Goal: Ask a question

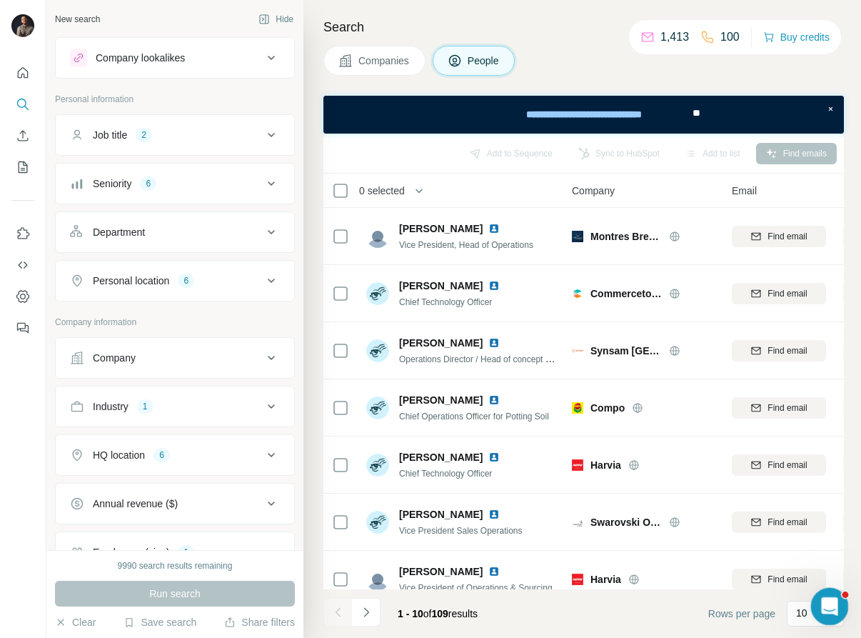
click at [818, 604] on icon "Open Intercom Messenger" at bounding box center [828, 605] width 24 height 24
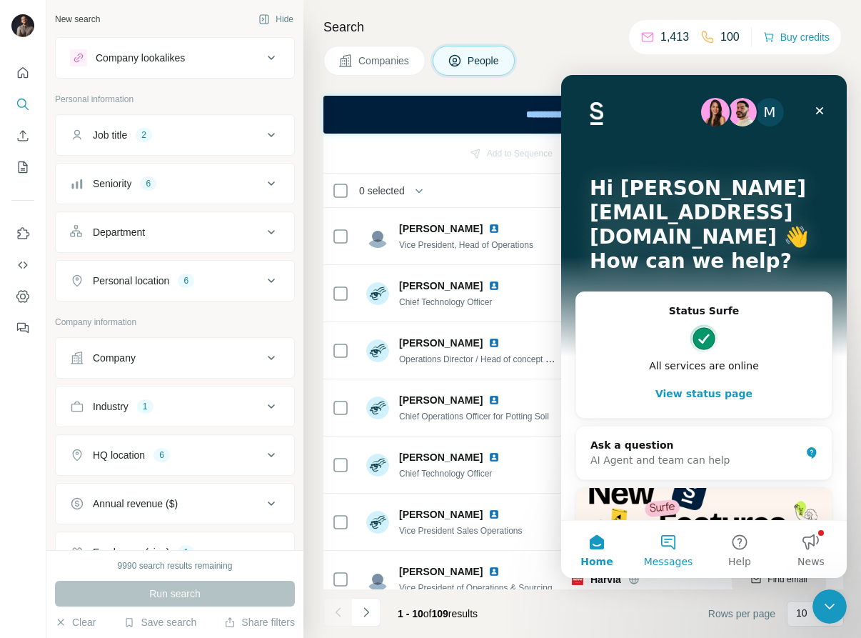
click at [671, 545] on button "Messages" at bounding box center [668, 549] width 71 height 57
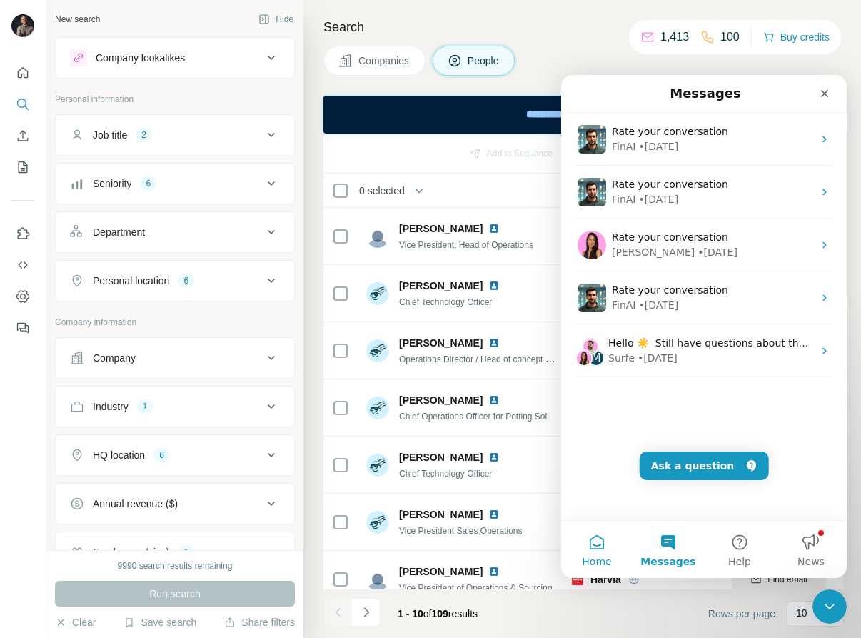
click at [584, 552] on button "Home" at bounding box center [596, 549] width 71 height 57
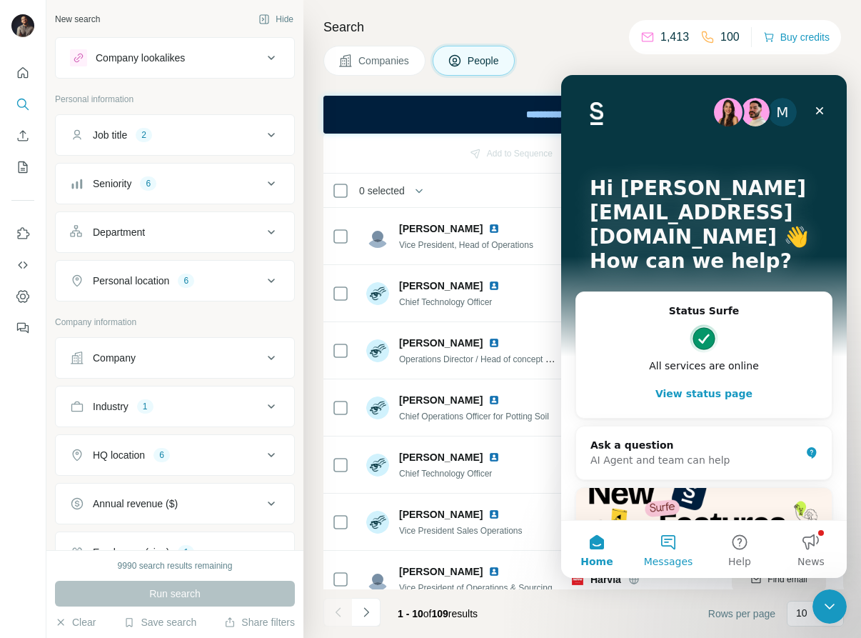
click at [677, 546] on button "Messages" at bounding box center [668, 549] width 71 height 57
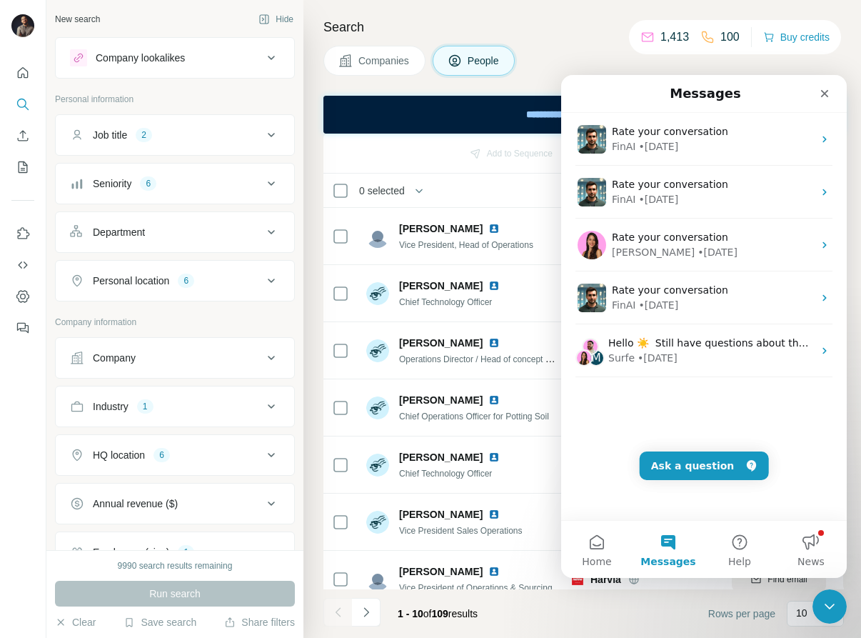
click at [570, 29] on h4 "Search" at bounding box center [584, 27] width 521 height 20
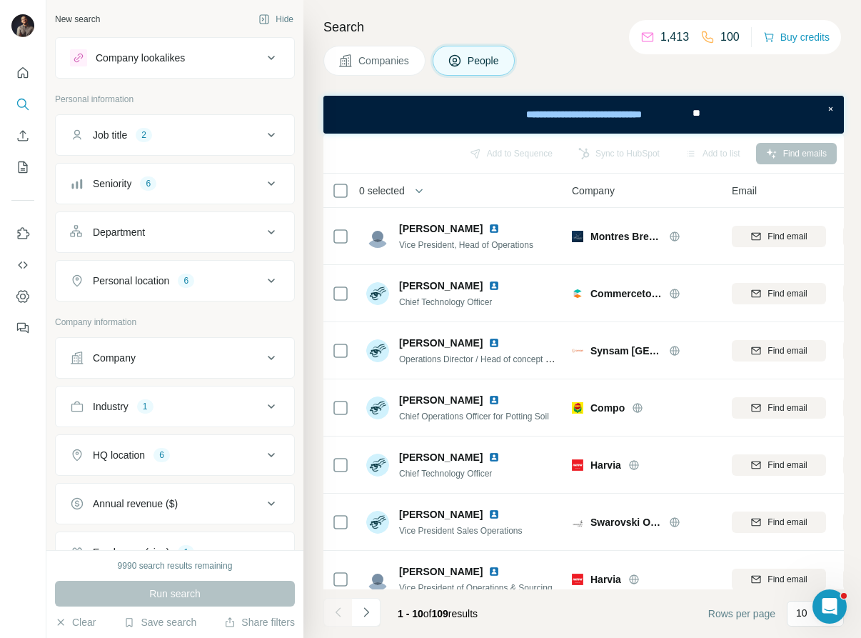
click at [564, 12] on div "Search Companies People Add to Sequence Sync to HubSpot Add to list Find emails…" at bounding box center [583, 319] width 558 height 638
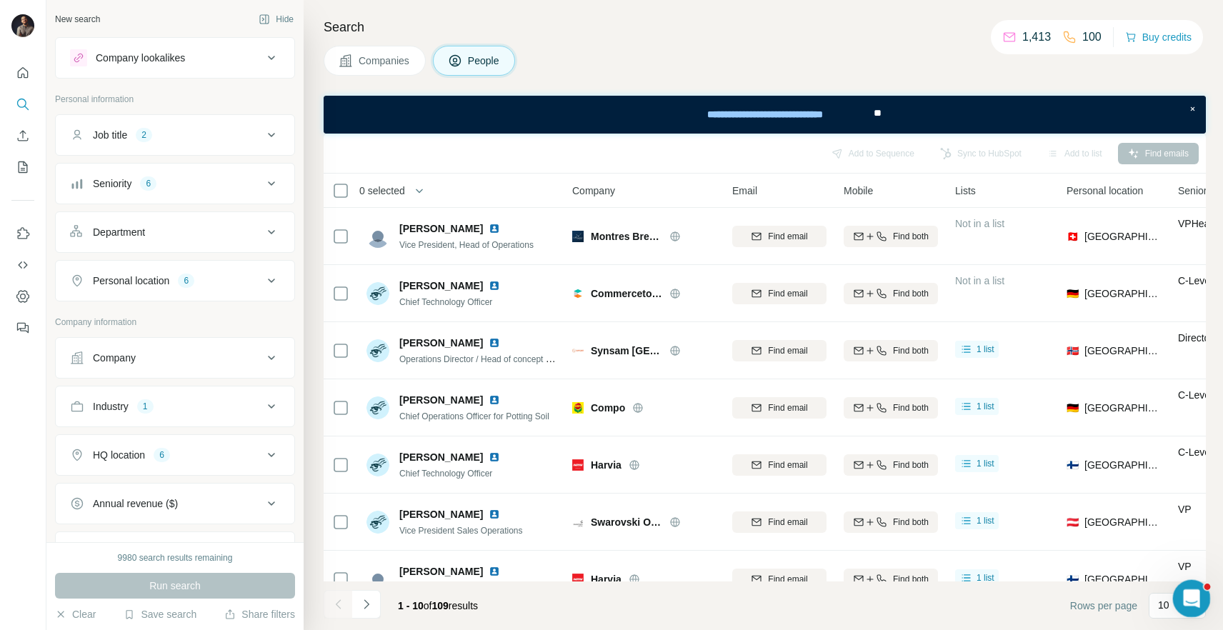
click at [861, 600] on icon "Open Intercom Messenger" at bounding box center [1190, 597] width 24 height 24
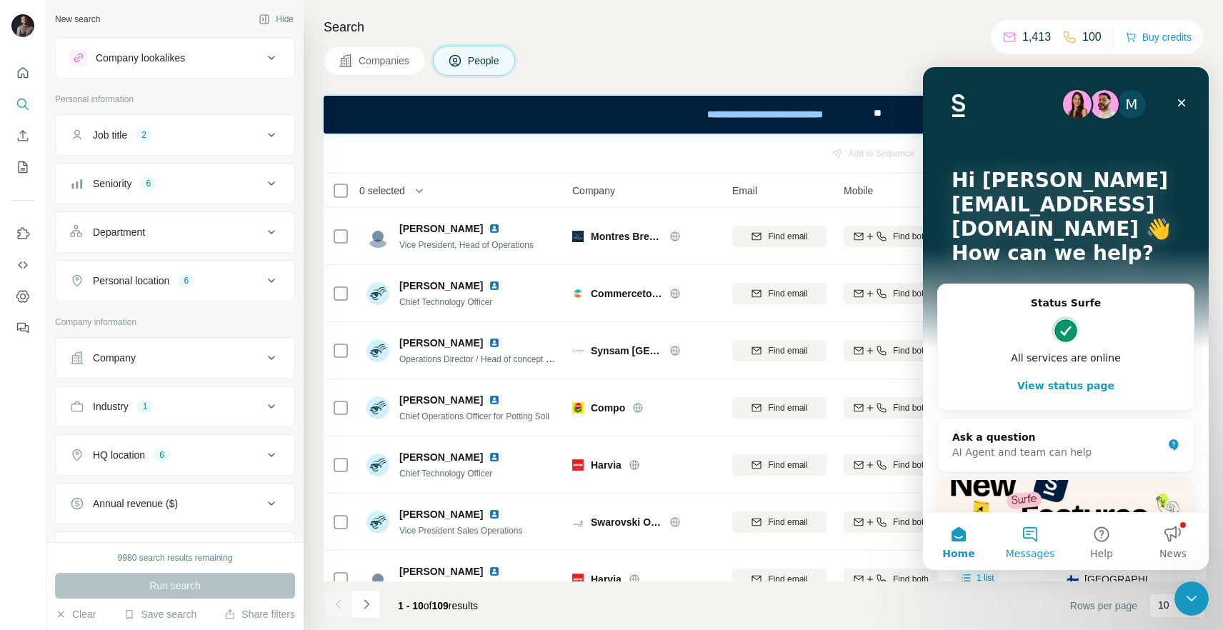
click at [861, 541] on button "Messages" at bounding box center [1029, 541] width 71 height 57
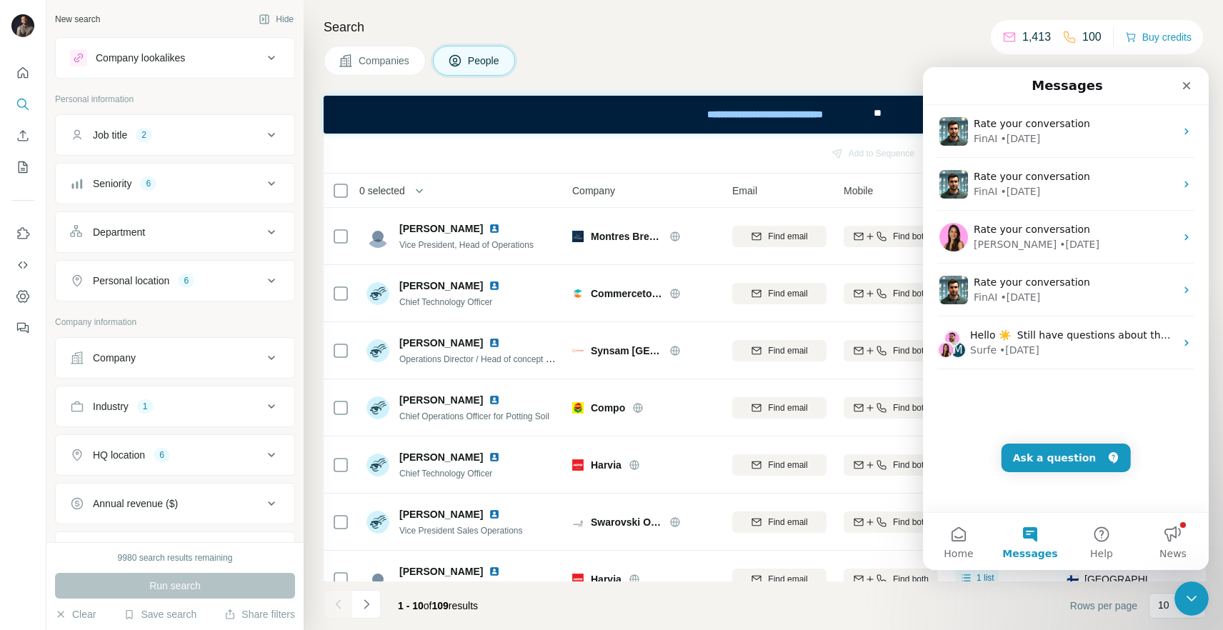
click at [861, 390] on div "Rate your conversation FinAI • 21w ago Rate your conversation FinAI • 21w ago R…" at bounding box center [1066, 265] width 286 height 321
click at [861, 459] on button "Ask a question" at bounding box center [1065, 458] width 129 height 29
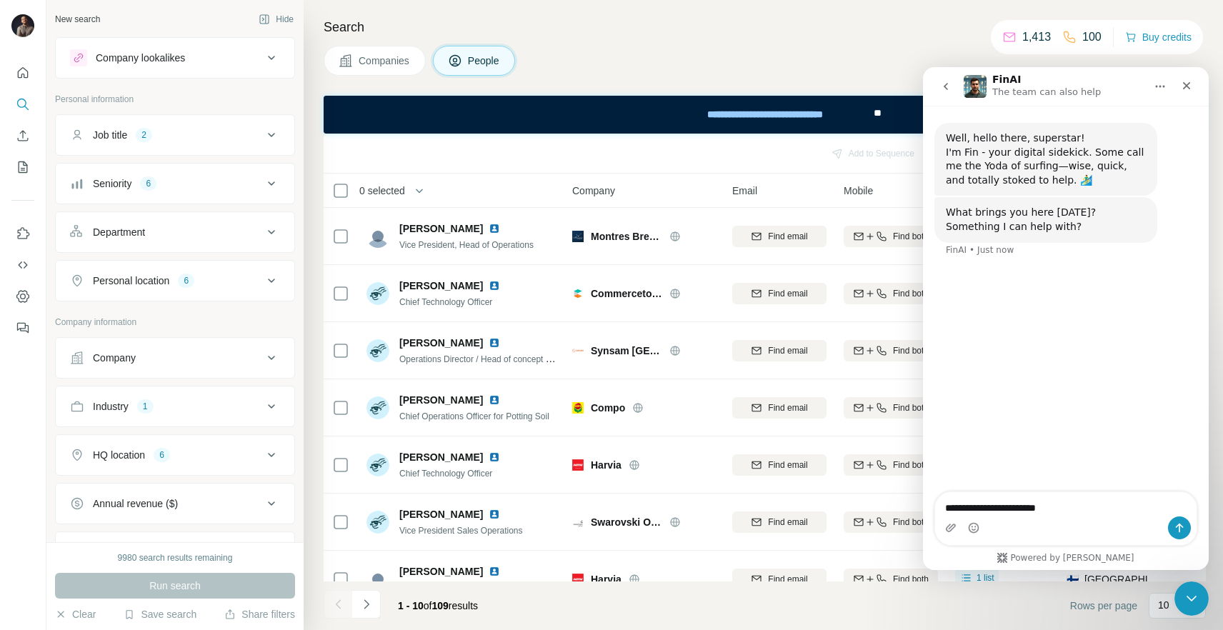
type textarea "**********"
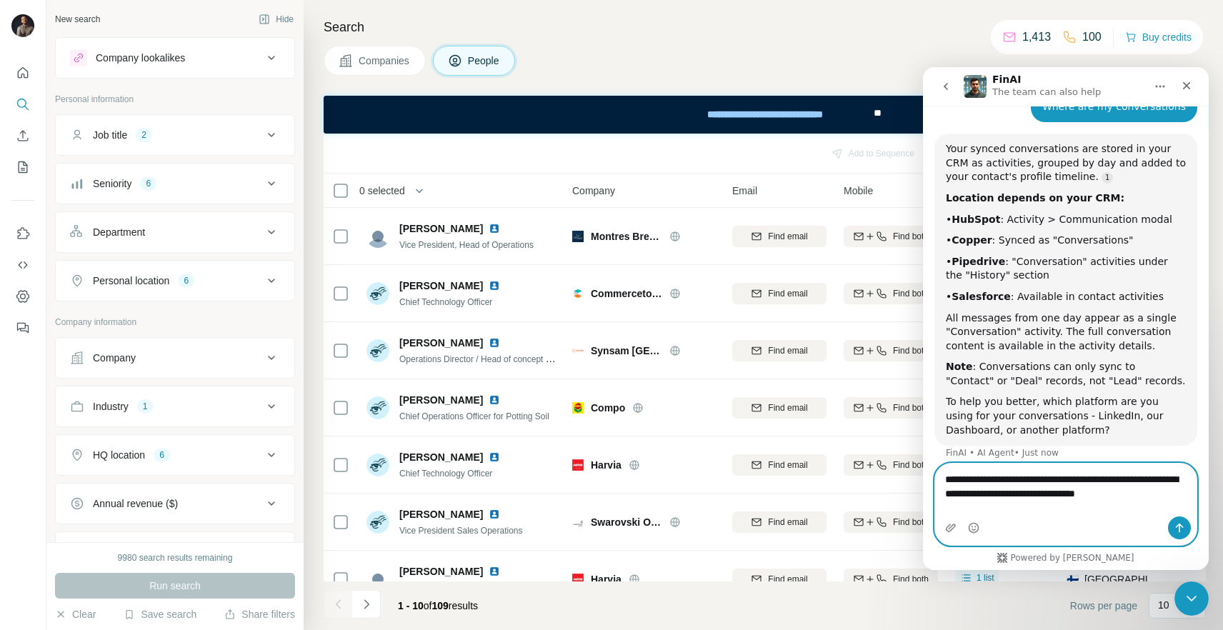
scroll to position [175, 0]
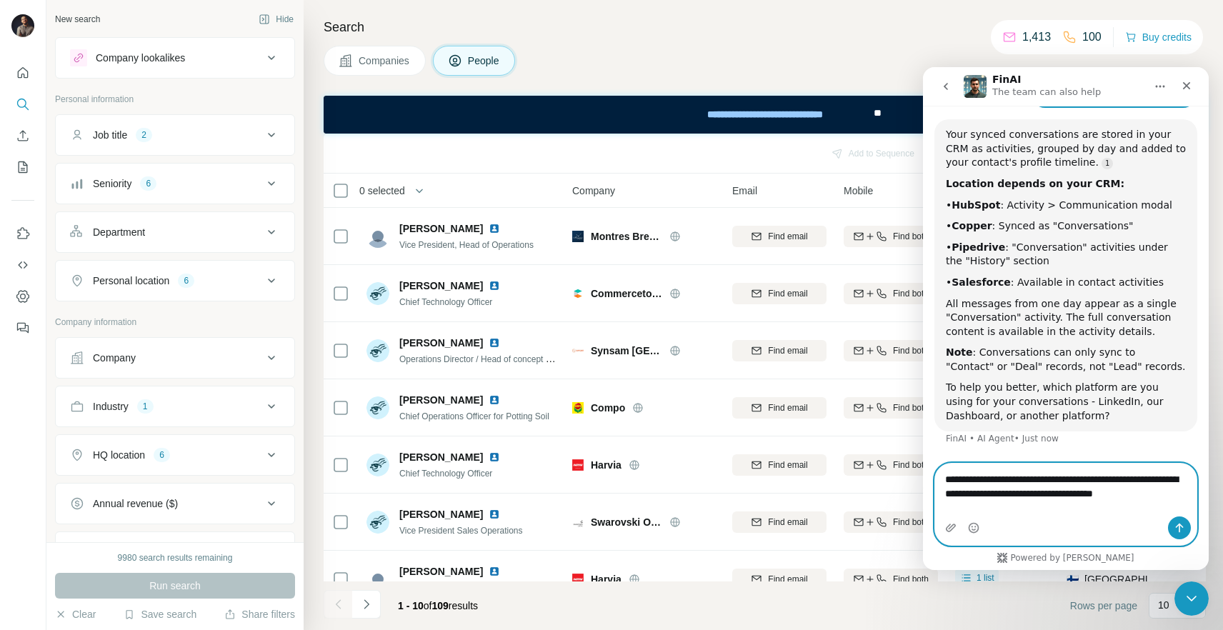
type textarea "**********"
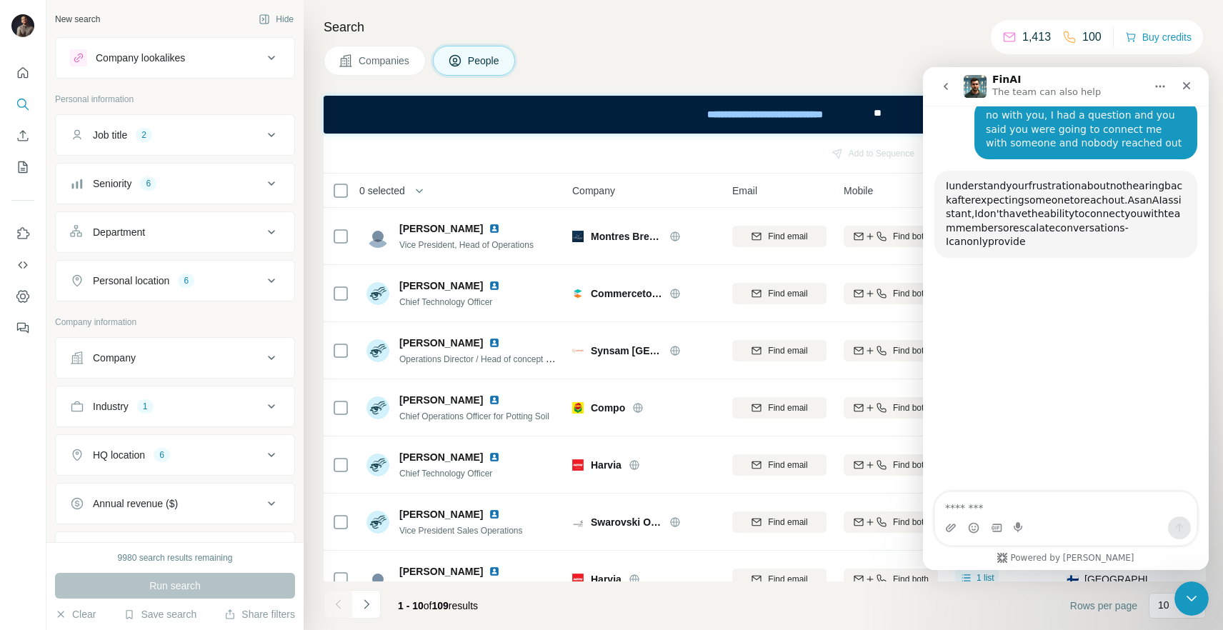
scroll to position [518, 0]
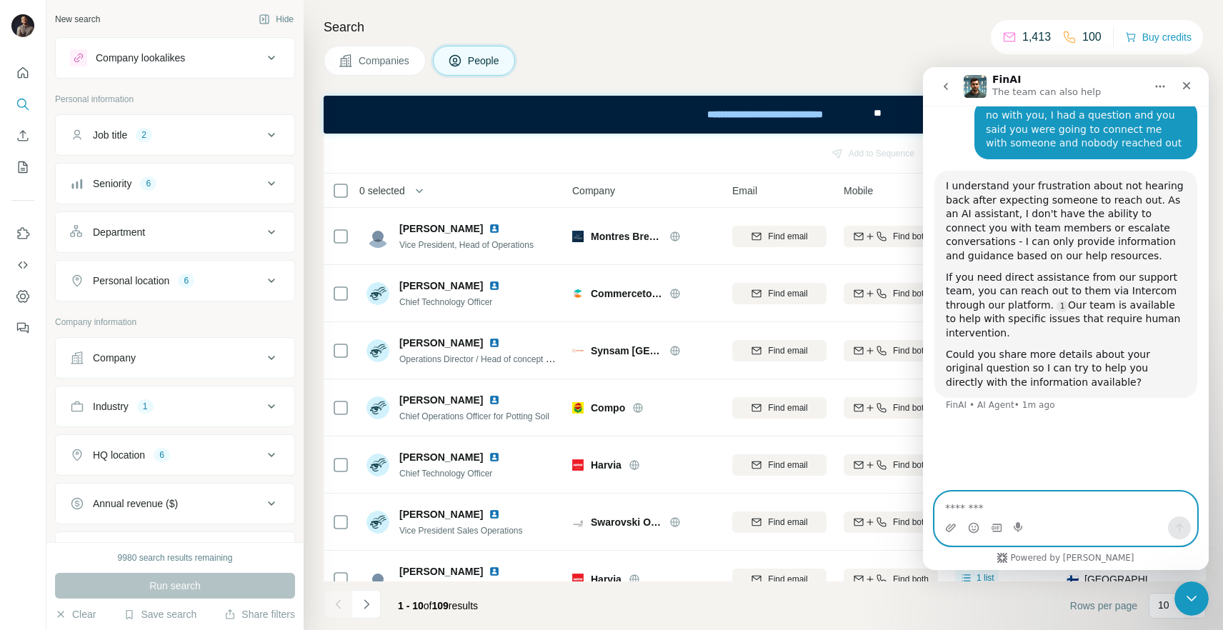
click at [861, 503] on textarea "Message…" at bounding box center [1065, 504] width 261 height 24
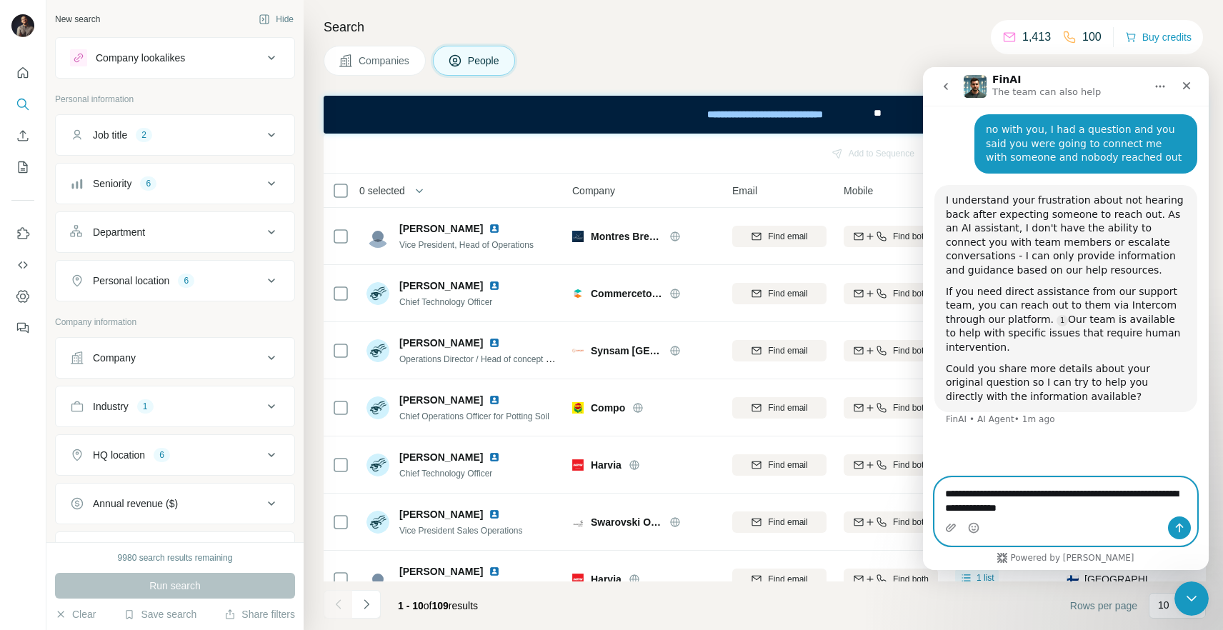
type textarea "**********"
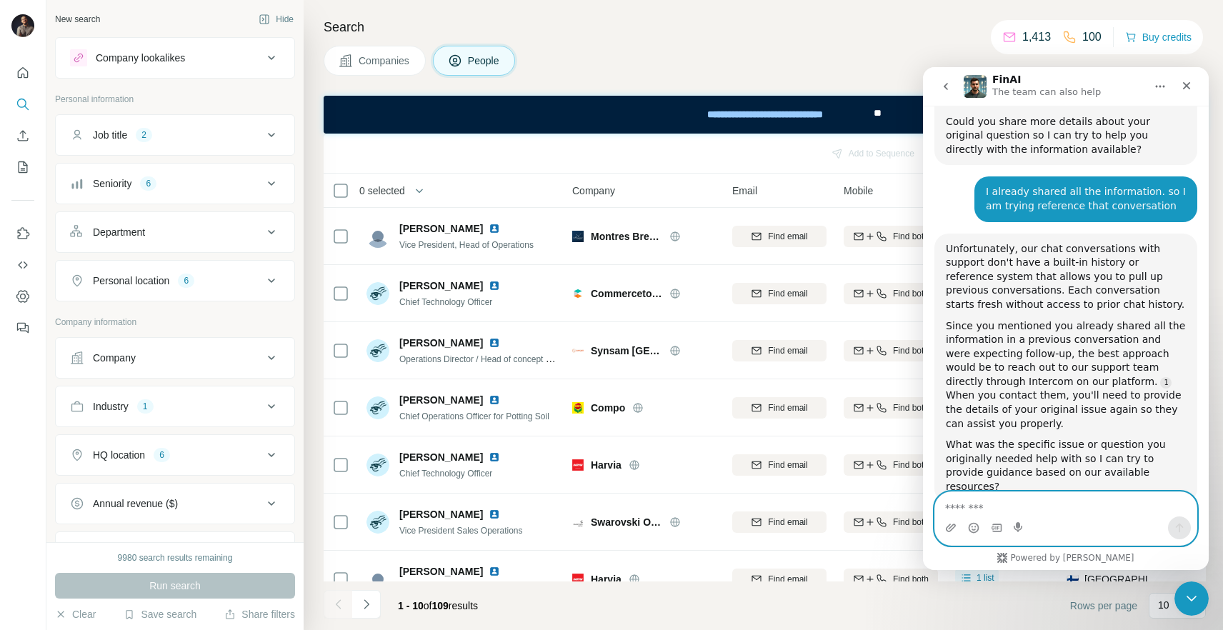
scroll to position [765, 0]
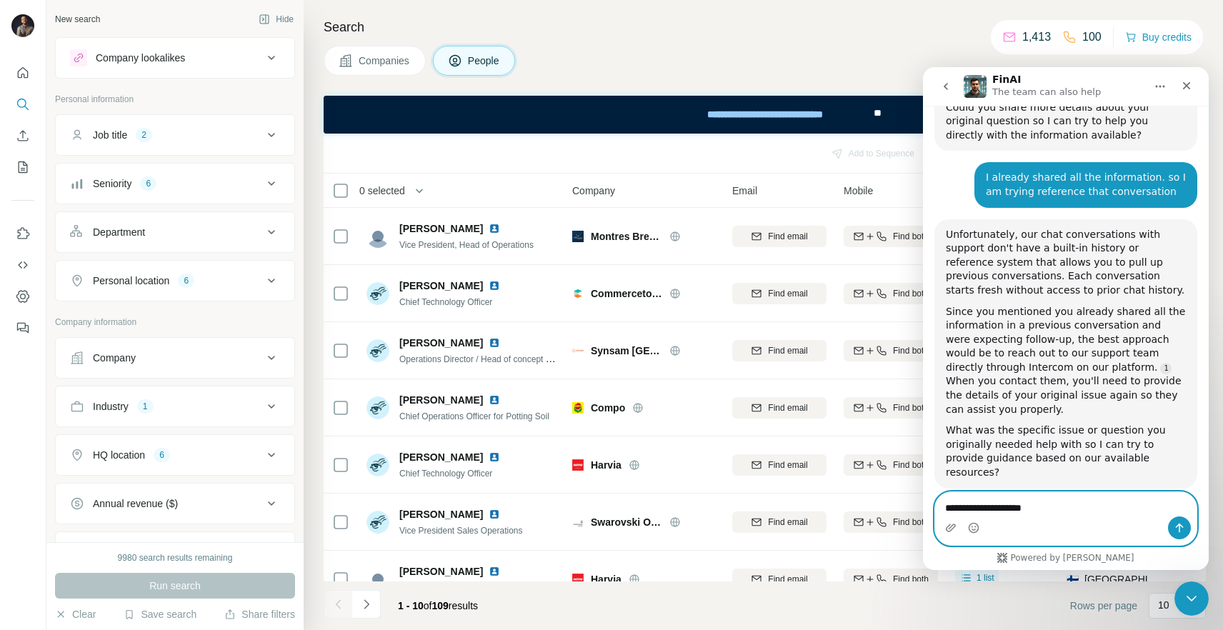
type textarea "**********"
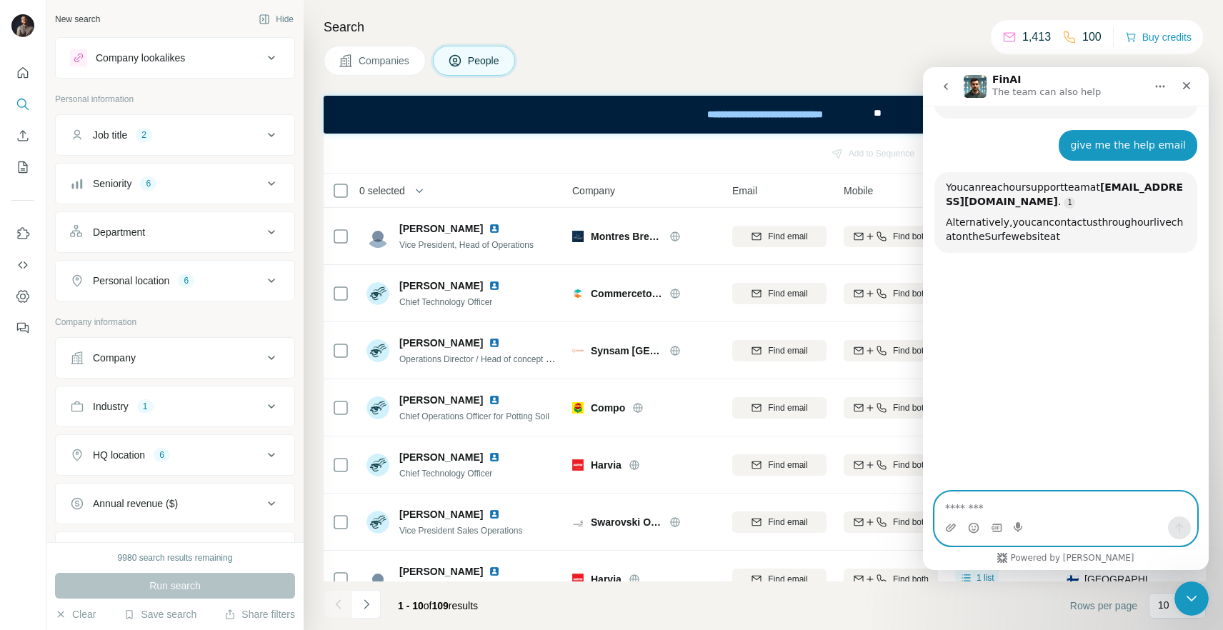
scroll to position [1136, 0]
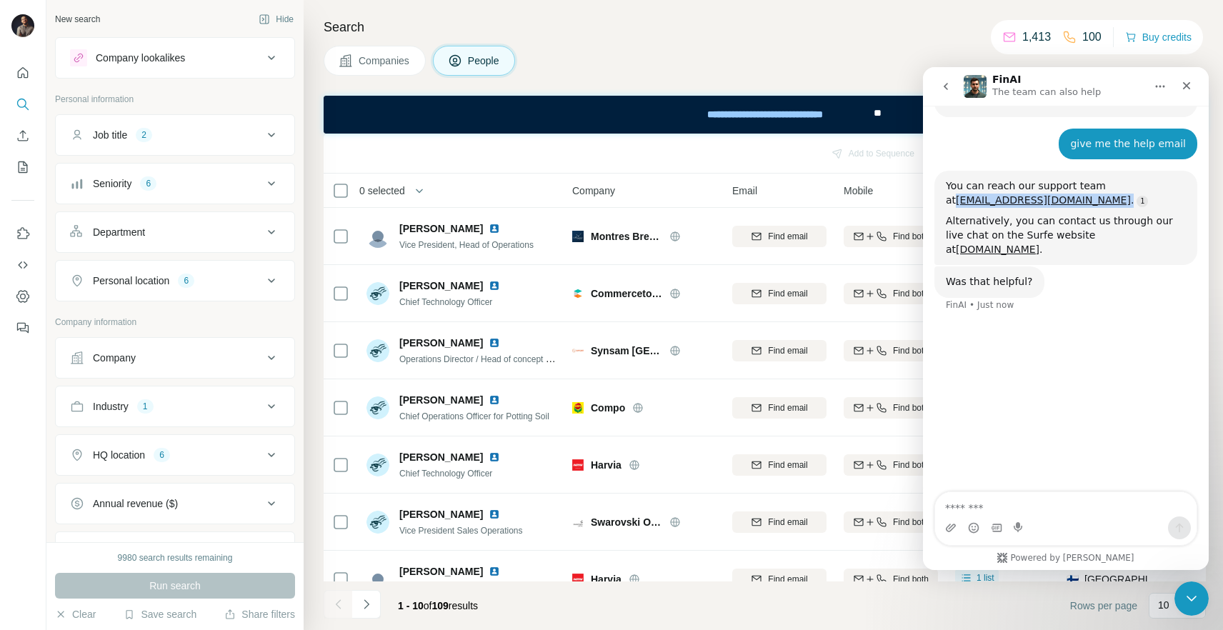
drag, startPoint x: 936, startPoint y: 169, endPoint x: 1012, endPoint y: 179, distance: 77.2
click at [861, 179] on div "You can reach our support team at hello@surfe.com . Alternatively, you can cont…" at bounding box center [1065, 218] width 263 height 94
copy div "hello@surfe.com ."
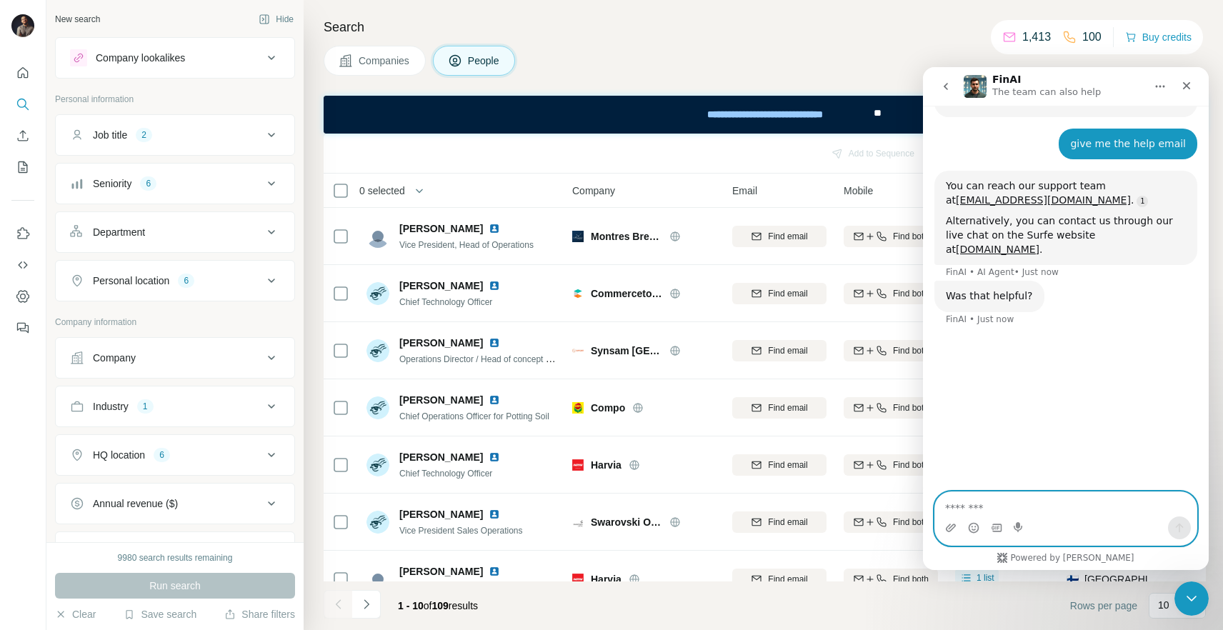
click at [861, 498] on textarea "Message…" at bounding box center [1065, 504] width 261 height 24
type textarea "**********"
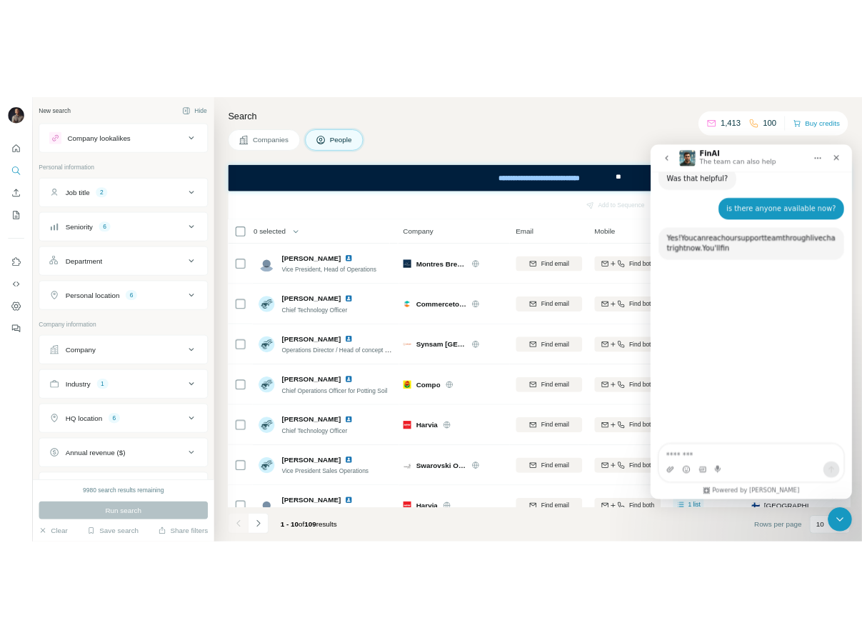
scroll to position [1318, 0]
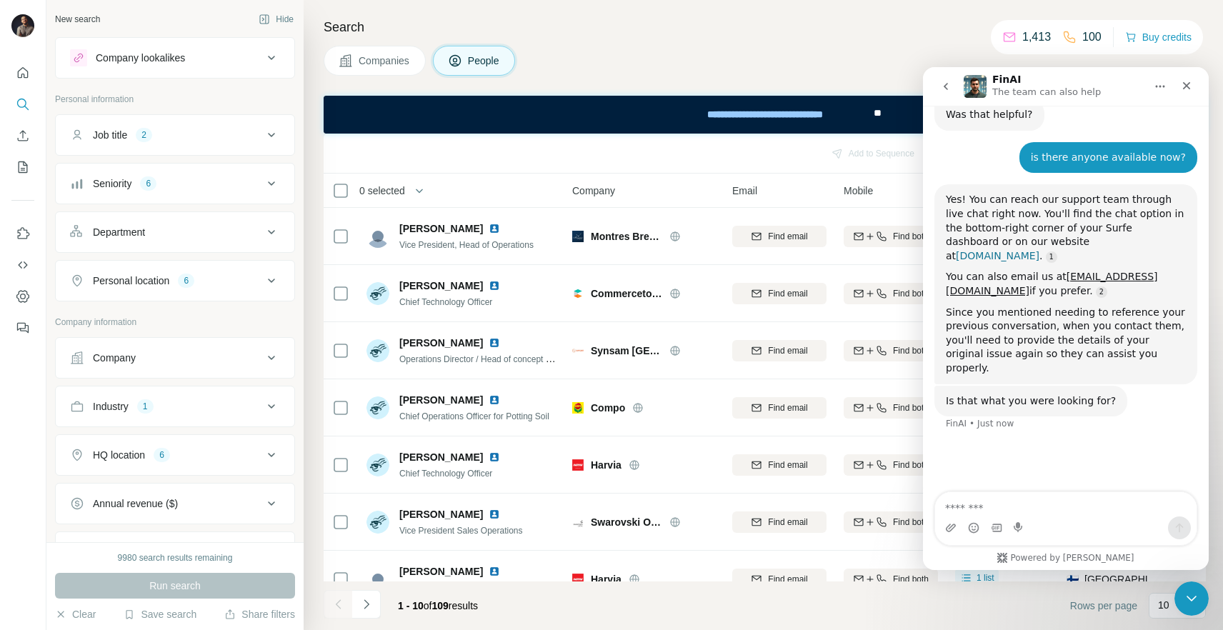
click at [861, 250] on link "surfe.com" at bounding box center [998, 255] width 84 height 11
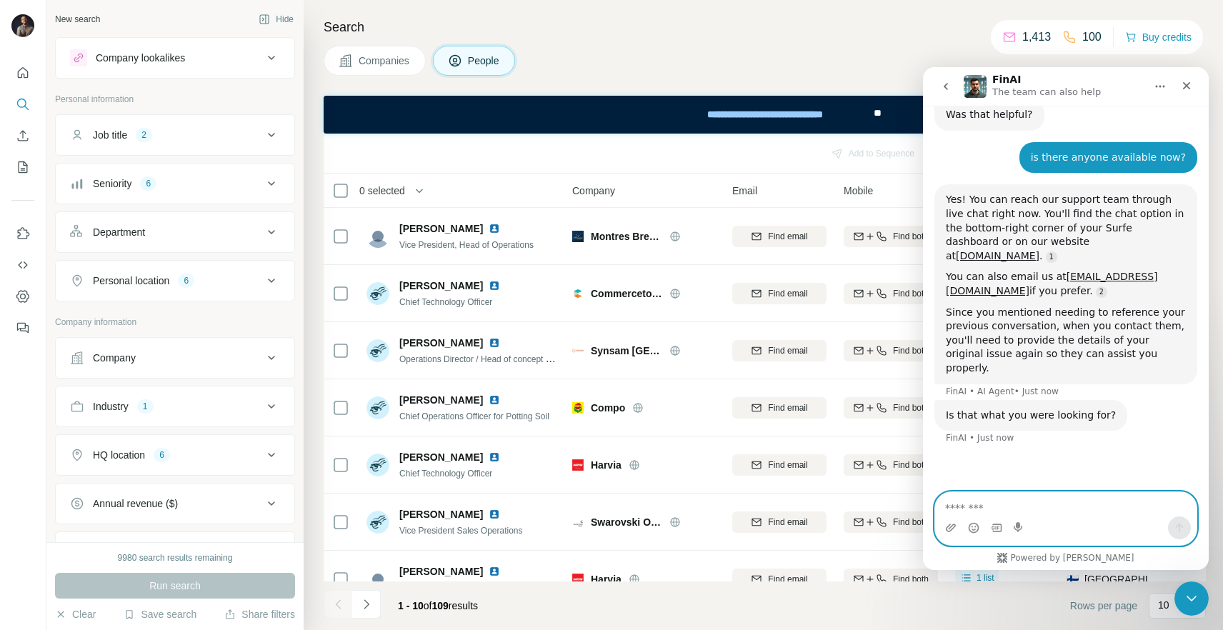
click at [861, 504] on textarea "Message…" at bounding box center [1065, 504] width 261 height 24
type textarea "*"
type textarea "**********"
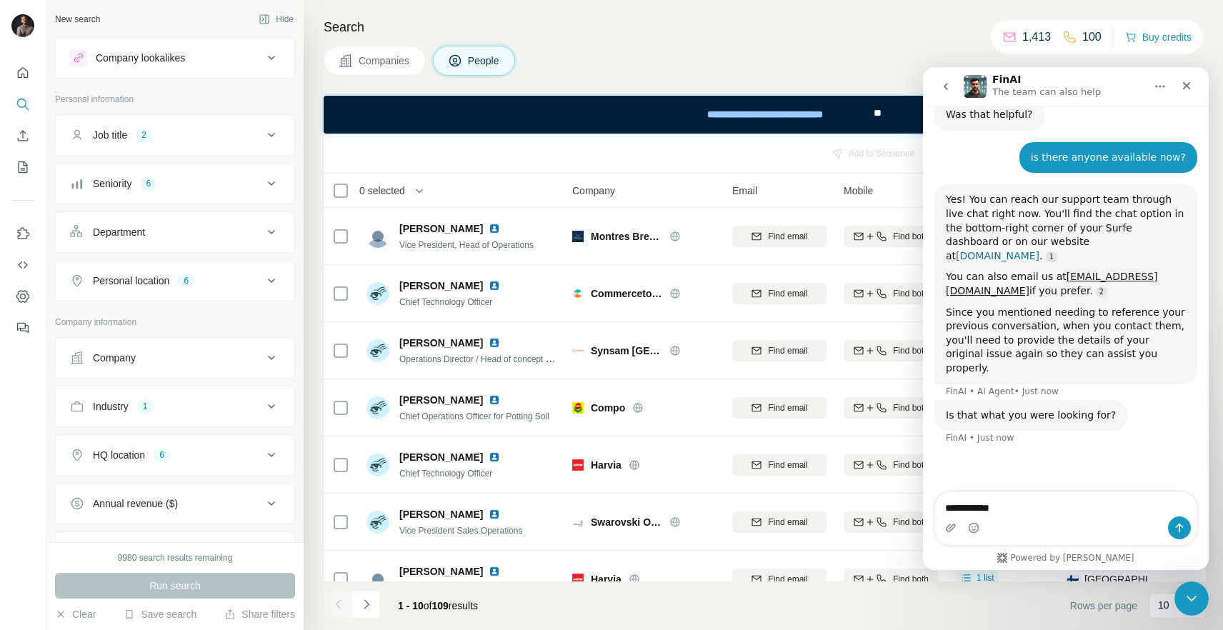
click at [861, 250] on link "surfe.com" at bounding box center [998, 255] width 84 height 11
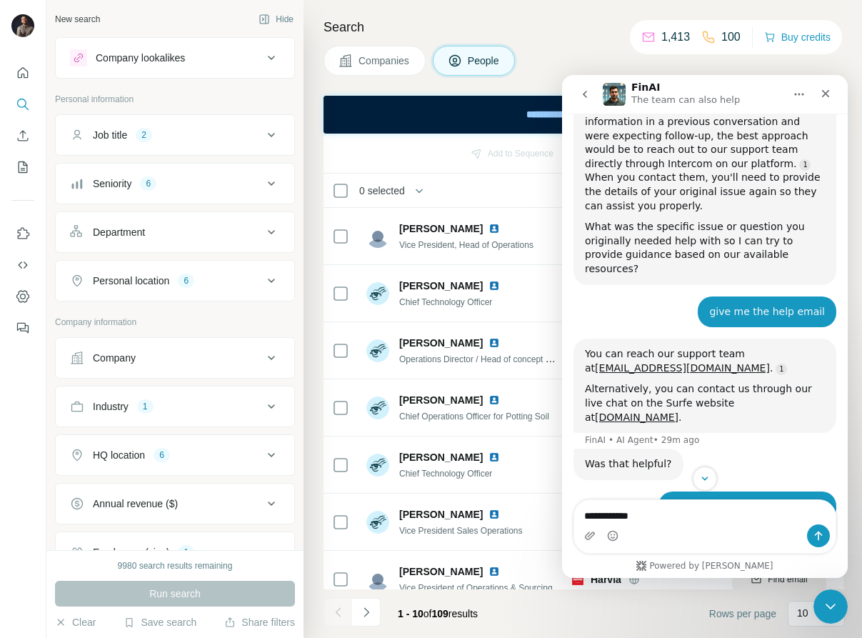
scroll to position [1457, 0]
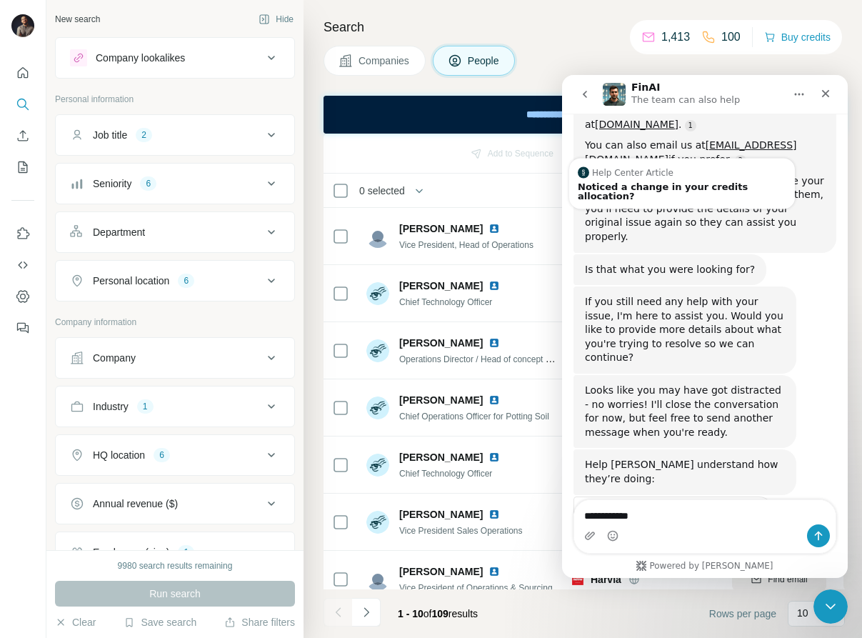
click at [587, 99] on icon "go back" at bounding box center [584, 94] width 11 height 11
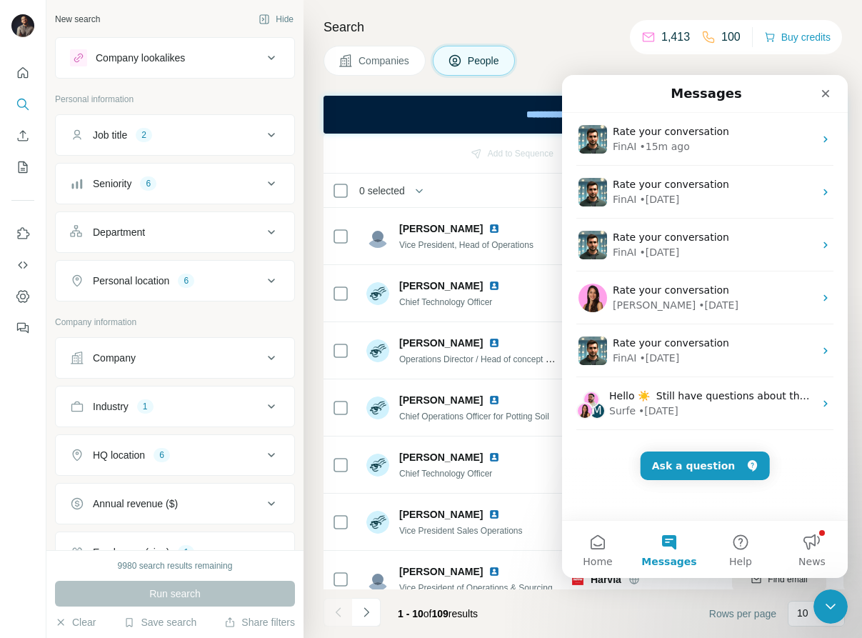
scroll to position [1376, 0]
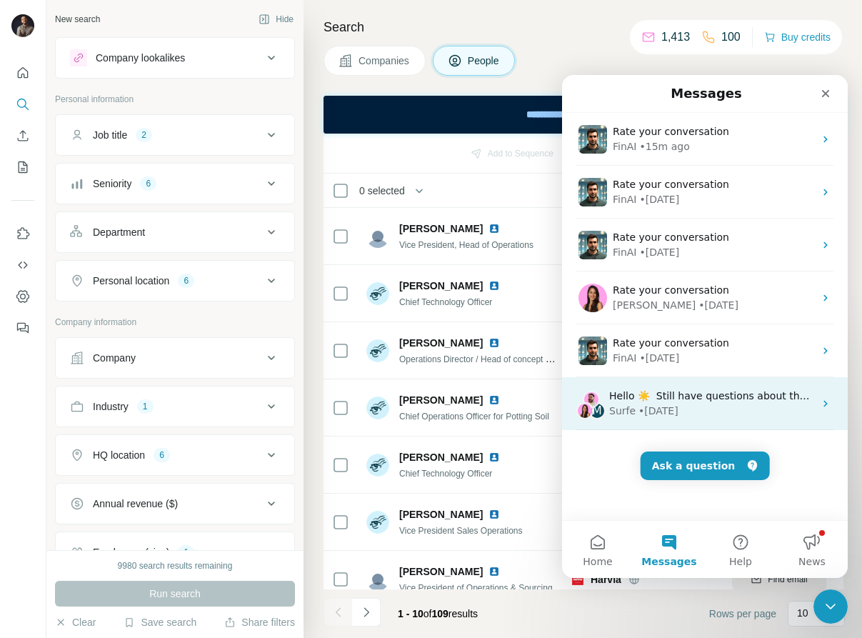
click at [769, 405] on div "Surfe • 36w ago" at bounding box center [711, 411] width 205 height 15
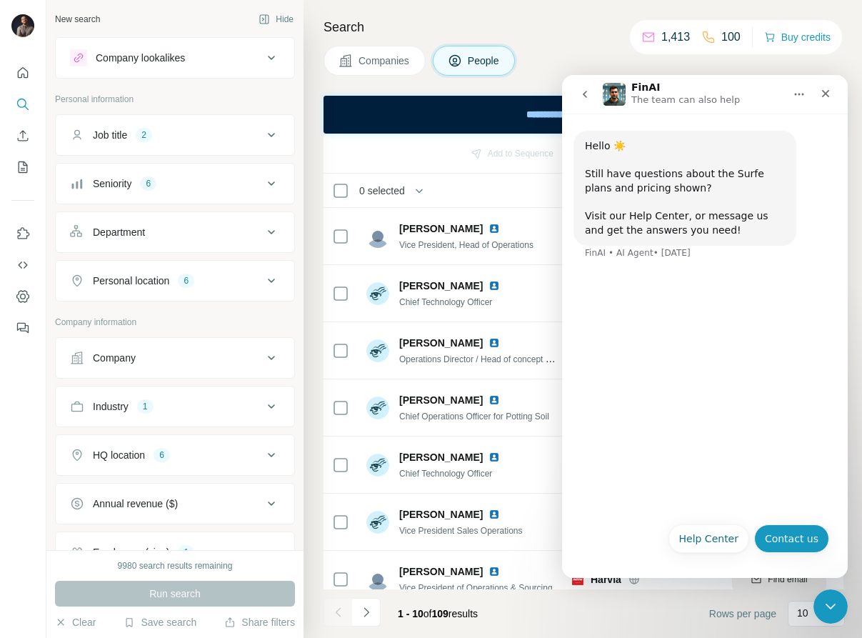
click at [777, 541] on button "Contact us" at bounding box center [791, 538] width 75 height 29
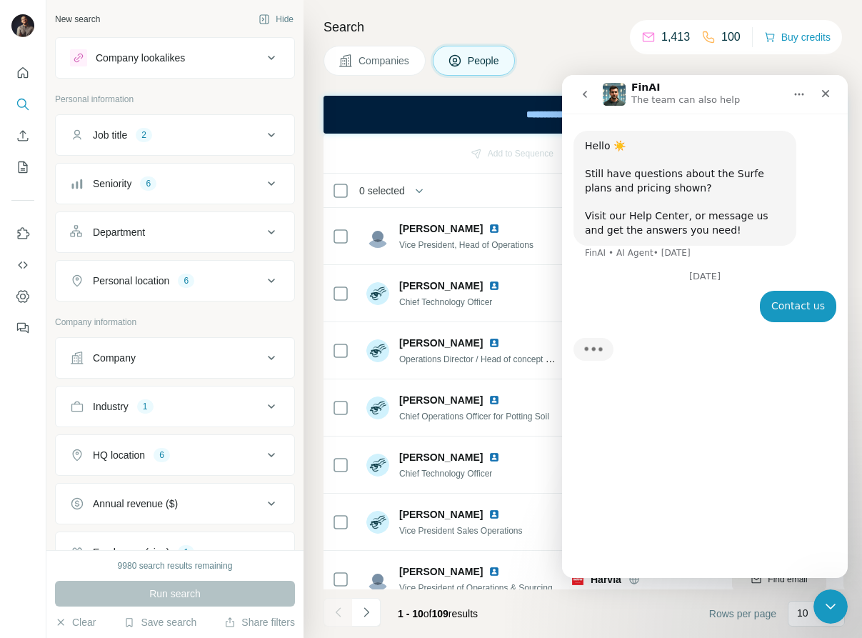
click at [583, 99] on icon "go back" at bounding box center [584, 94] width 11 height 11
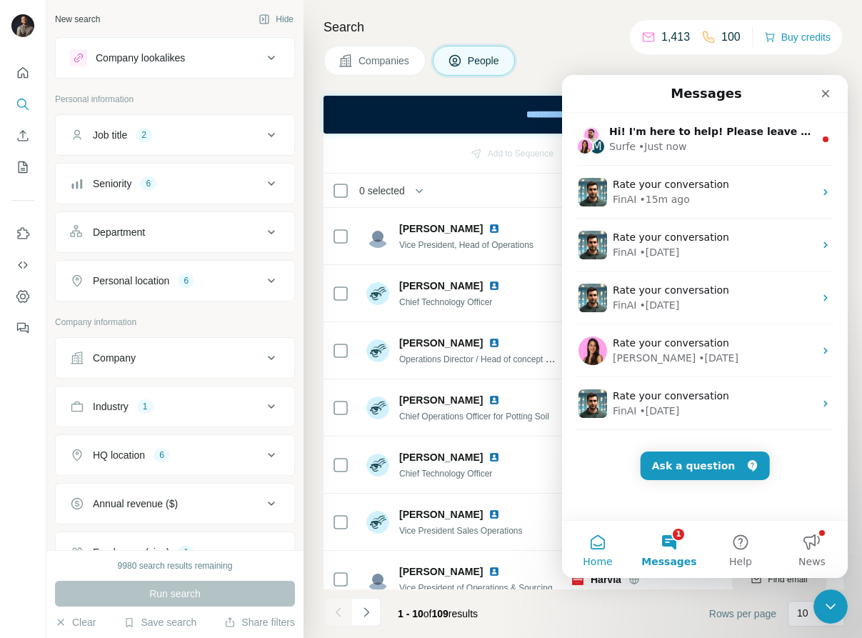
click at [596, 541] on button "Home" at bounding box center [597, 549] width 71 height 57
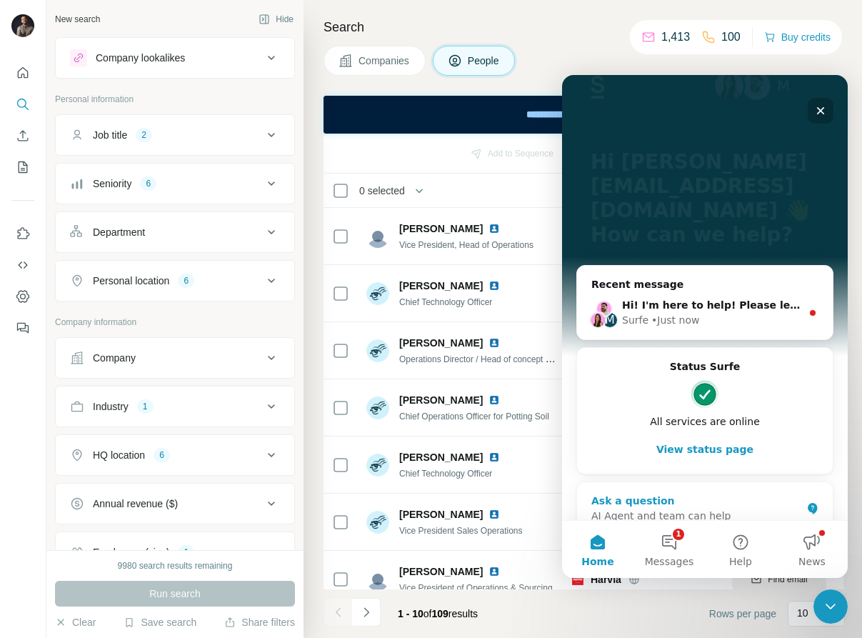
scroll to position [0, 0]
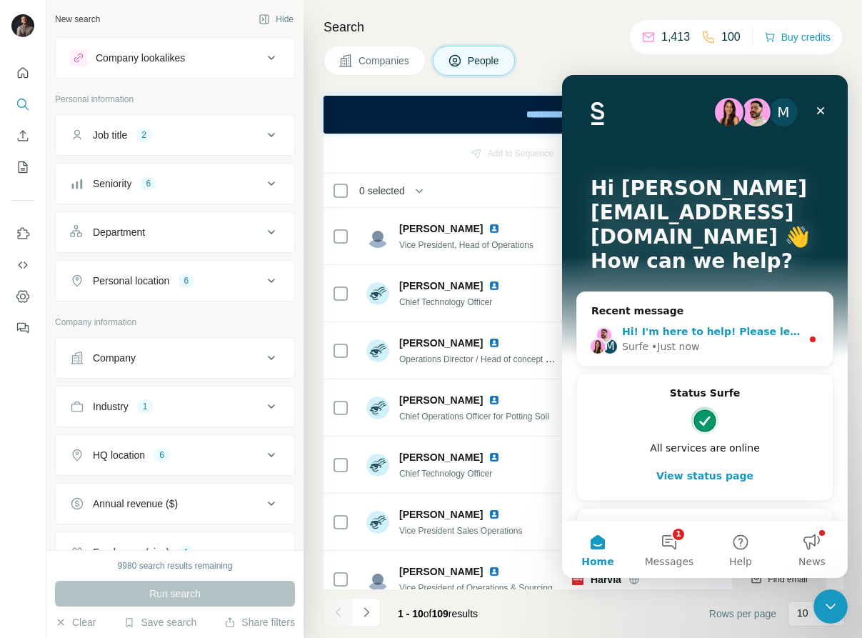
click at [739, 313] on div "M Hi! I'm here to help! Please leave a message along with your email address, a…" at bounding box center [705, 339] width 256 height 53
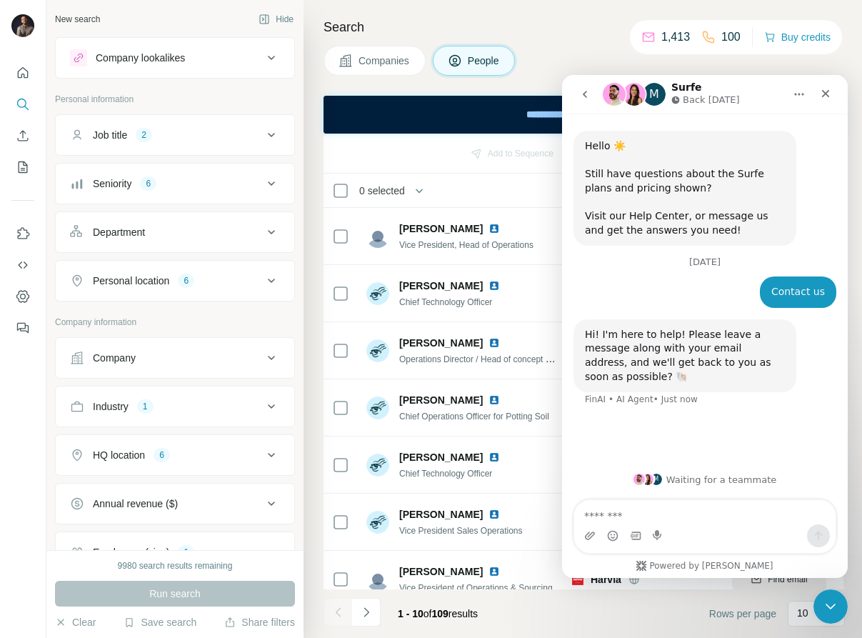
click at [681, 502] on textarea "Message…" at bounding box center [704, 512] width 261 height 24
click at [672, 511] on textarea "Message…" at bounding box center [704, 512] width 261 height 24
type textarea "**********"
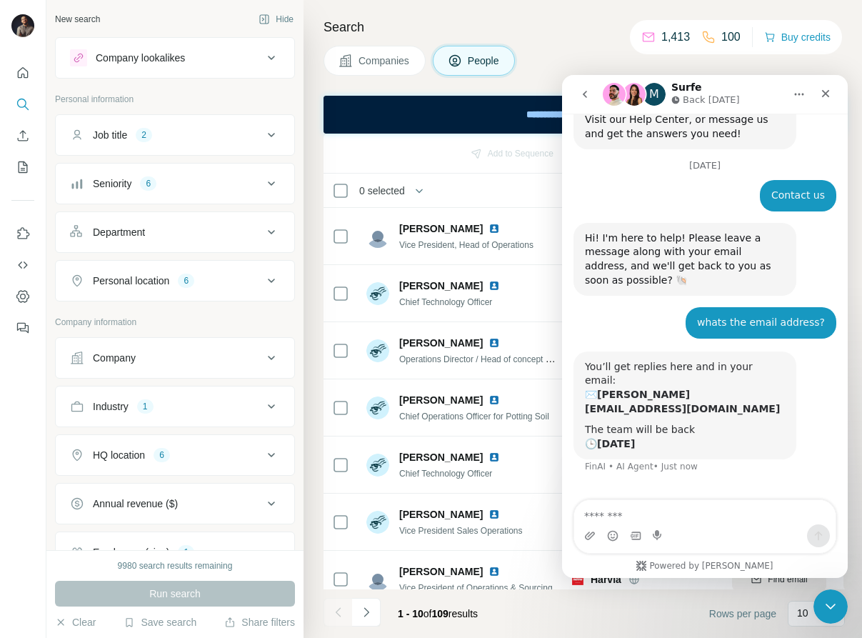
scroll to position [96, 0]
type textarea "**********"
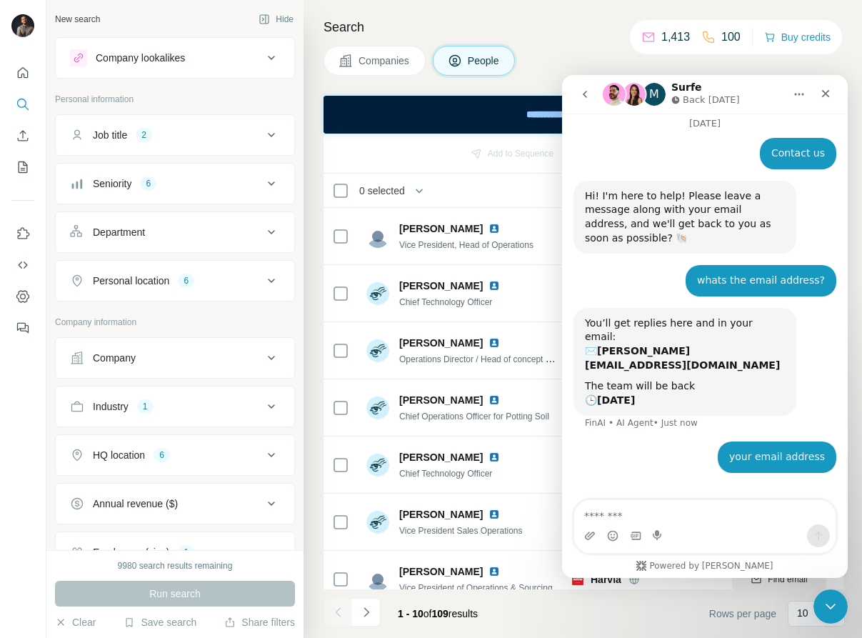
click at [591, 96] on button "go back" at bounding box center [584, 94] width 27 height 27
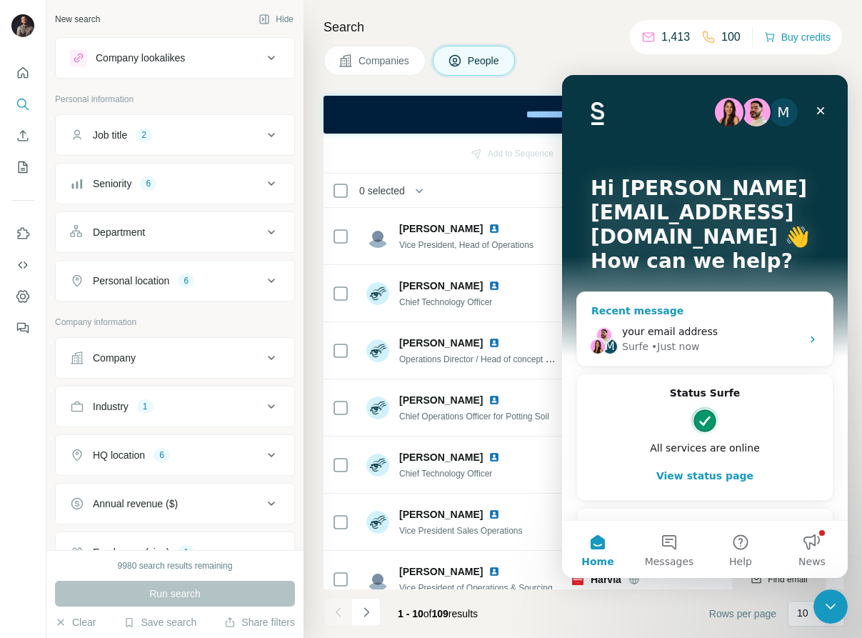
click at [716, 324] on div "your email address" at bounding box center [711, 331] width 179 height 15
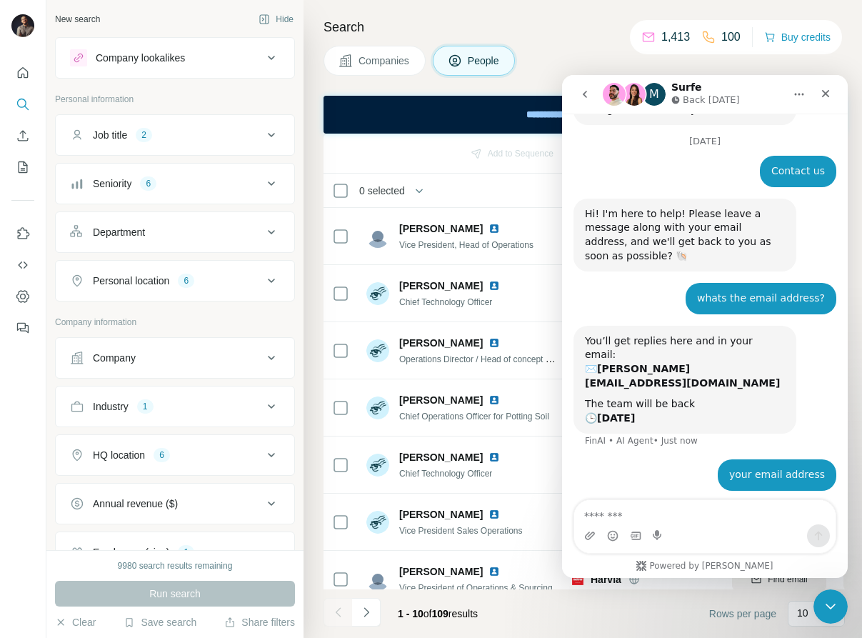
scroll to position [139, 0]
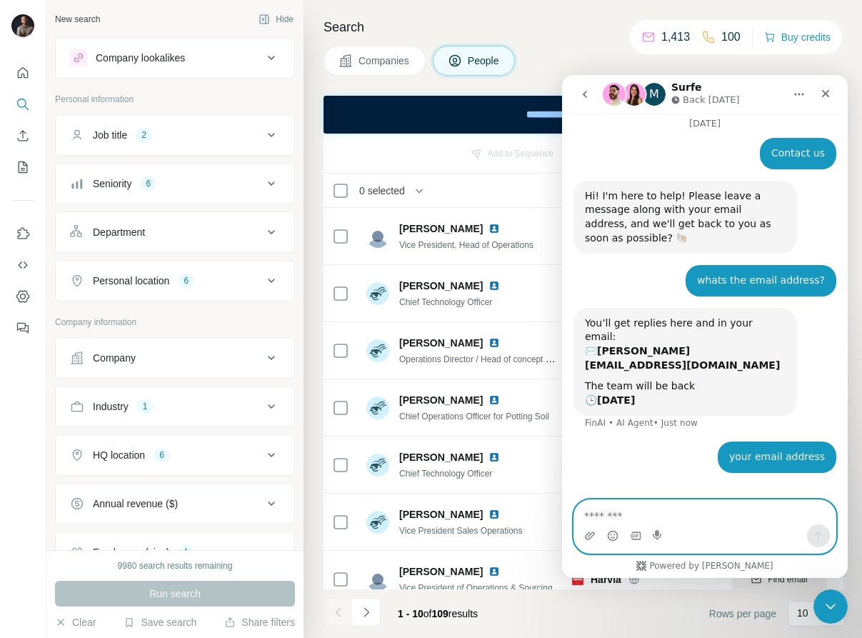
click at [648, 516] on textarea "Message…" at bounding box center [704, 512] width 261 height 24
paste textarea "**********"
type textarea "**********"
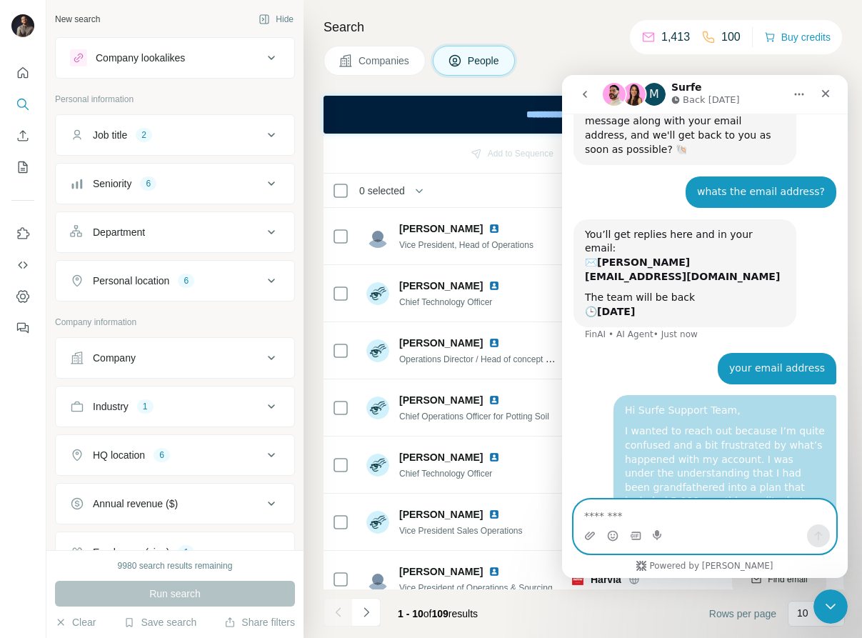
scroll to position [473, 0]
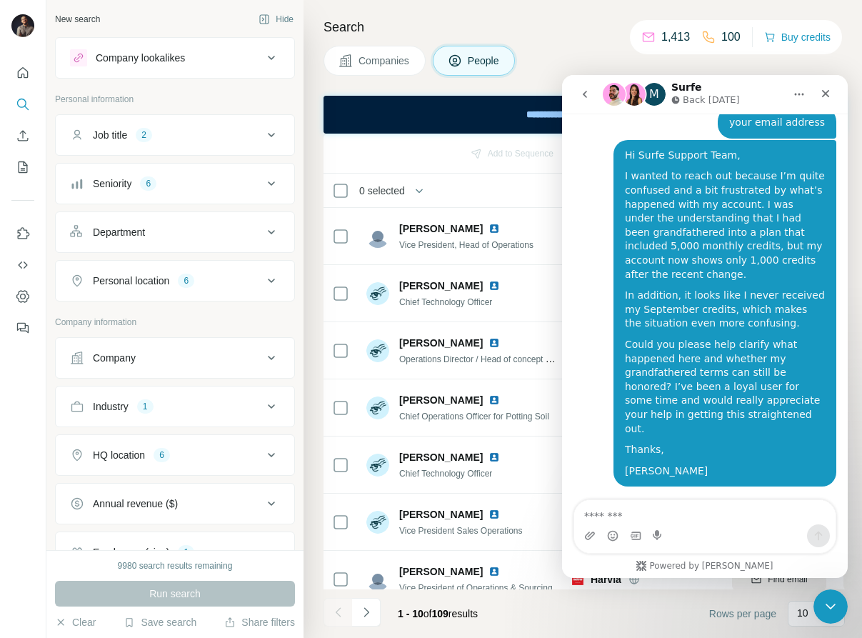
click at [584, 87] on button "go back" at bounding box center [584, 94] width 27 height 27
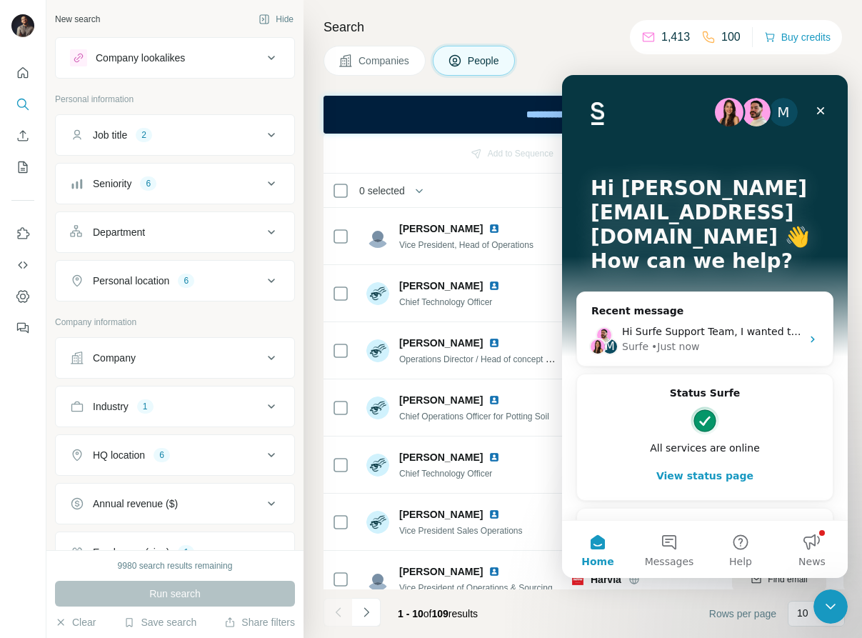
scroll to position [0, 0]
click at [758, 113] on img "Intercom messenger" at bounding box center [756, 112] width 29 height 29
click at [787, 111] on div "M" at bounding box center [783, 112] width 29 height 29
click at [606, 31] on h4 "Search" at bounding box center [584, 27] width 521 height 20
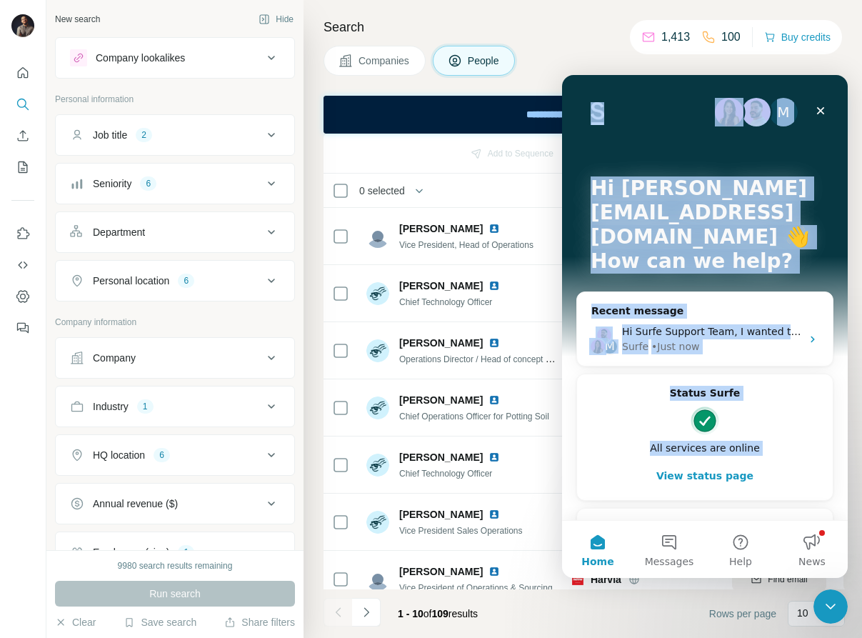
drag, startPoint x: 824, startPoint y: 114, endPoint x: 538, endPoint y: 64, distance: 290.6
click at [562, 75] on html "M Hi ian@shortyharris.com 👋 How can we help? Recent message M Hi Surfe Support …" at bounding box center [705, 326] width 286 height 503
click at [654, 560] on span "Messages" at bounding box center [669, 561] width 49 height 10
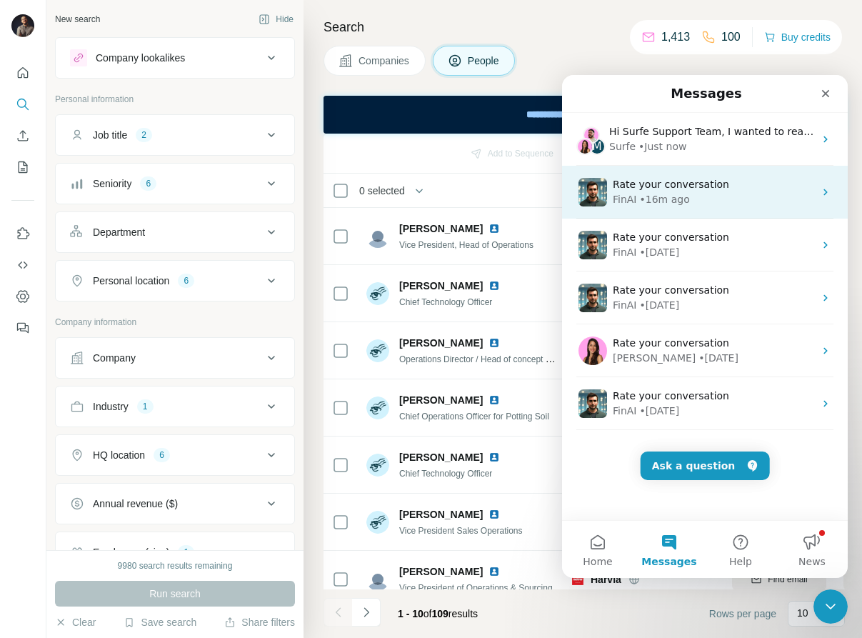
click at [653, 189] on span "Rate your conversation" at bounding box center [671, 184] width 116 height 11
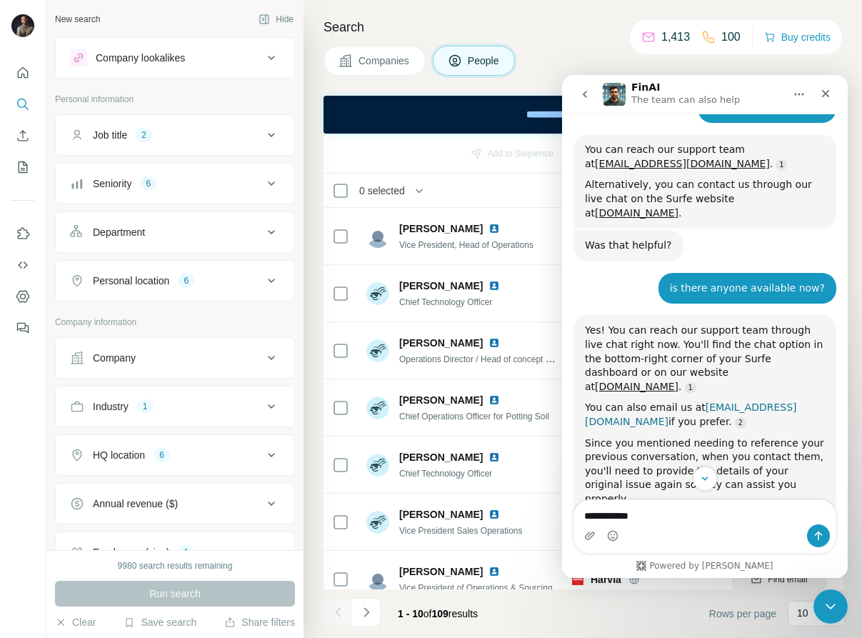
scroll to position [1163, 0]
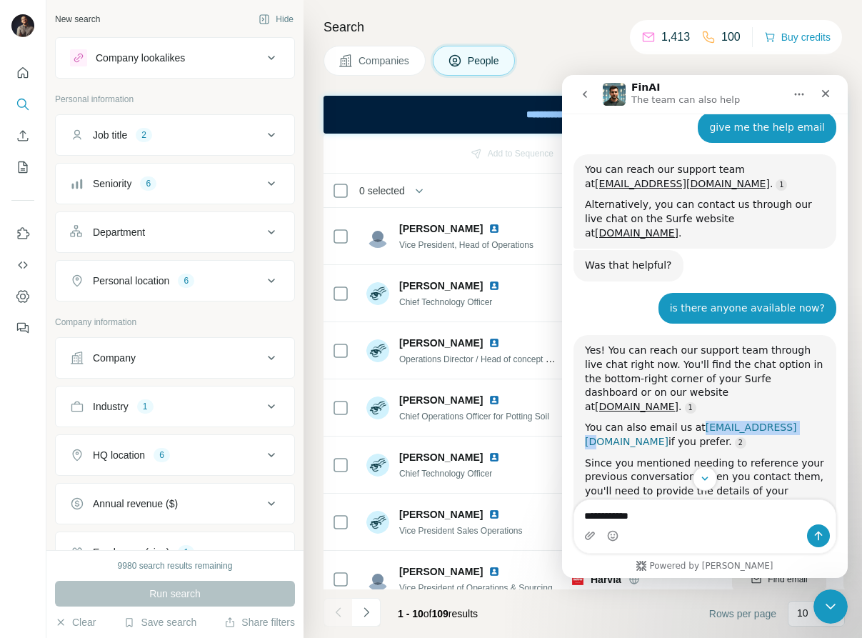
drag, startPoint x: 789, startPoint y: 371, endPoint x: 699, endPoint y: 366, distance: 90.1
click at [699, 421] on div "You can also email us at support@surfe.com if you prefer." at bounding box center [705, 435] width 240 height 28
copy link "support@surfe.com"
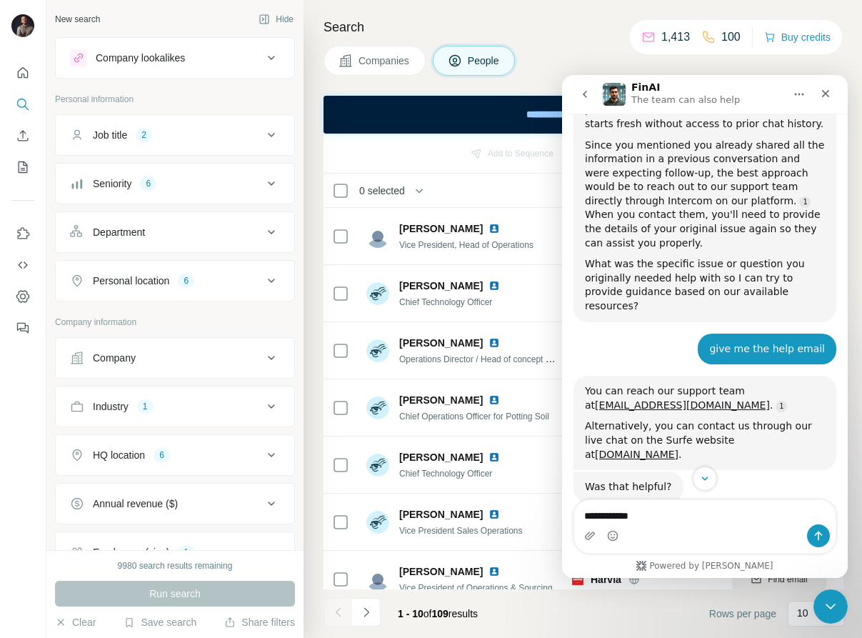
scroll to position [944, 0]
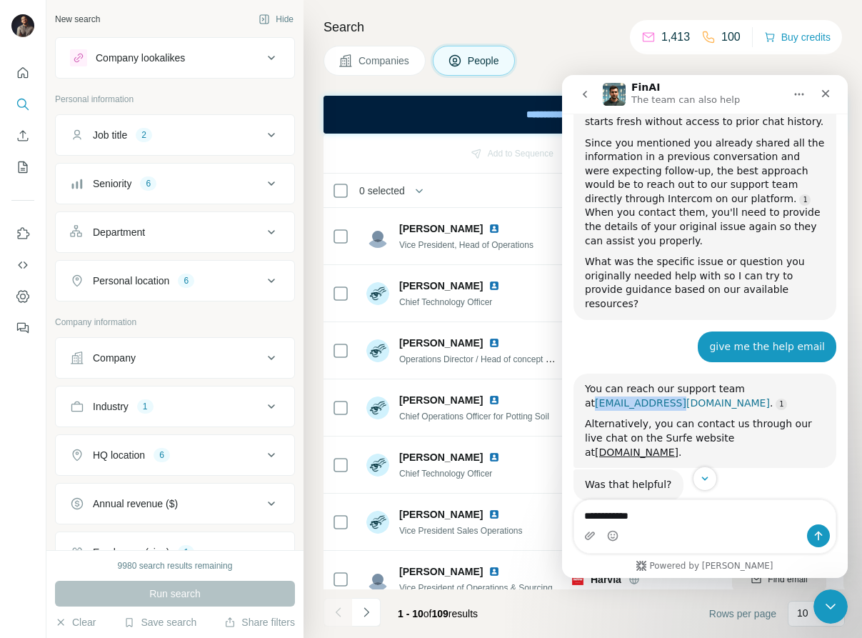
drag, startPoint x: 576, startPoint y: 374, endPoint x: 661, endPoint y: 376, distance: 84.3
click at [661, 376] on div "You can reach our support team at hello@surfe.com . Alternatively, you can cont…" at bounding box center [705, 421] width 263 height 94
copy link "hello@surfe.com"
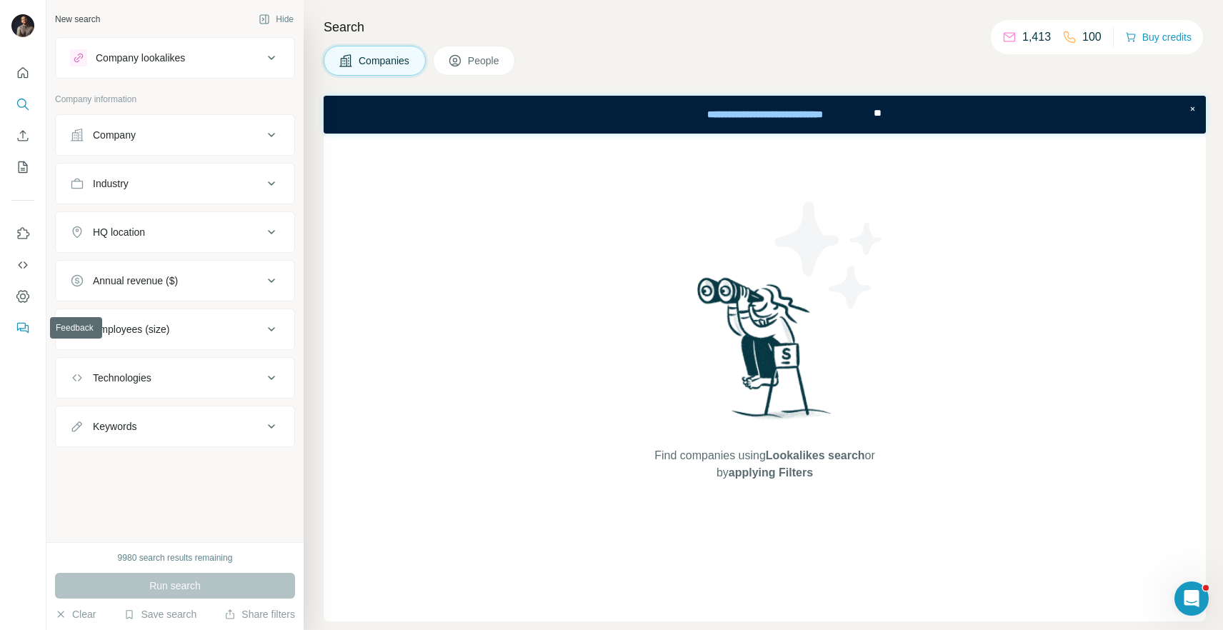
click at [28, 327] on icon "Feedback" at bounding box center [24, 329] width 9 height 8
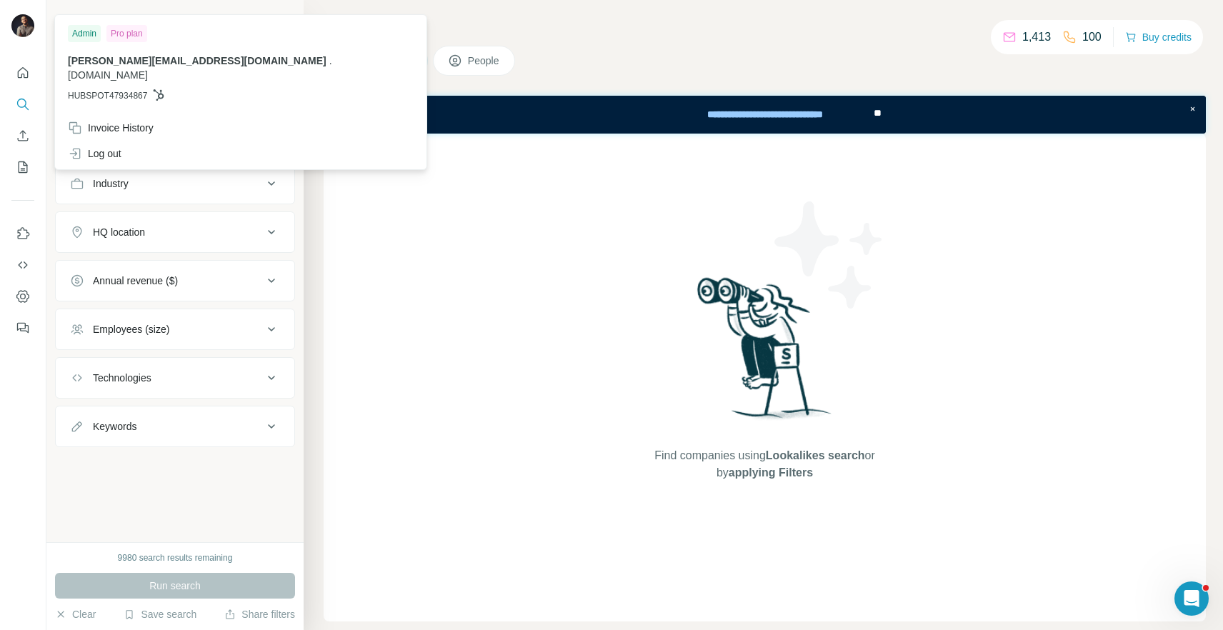
click at [19, 17] on img at bounding box center [22, 25] width 23 height 23
click at [121, 33] on div "Pro plan" at bounding box center [126, 33] width 41 height 17
click at [113, 73] on div "[PERSON_NAME][EMAIL_ADDRESS][DOMAIN_NAME] . [DOMAIN_NAME] HUBSPOT47934867" at bounding box center [241, 78] width 346 height 49
click at [148, 69] on span "[DOMAIN_NAME]" at bounding box center [108, 74] width 80 height 11
click at [594, 47] on div "Companies People" at bounding box center [765, 61] width 882 height 30
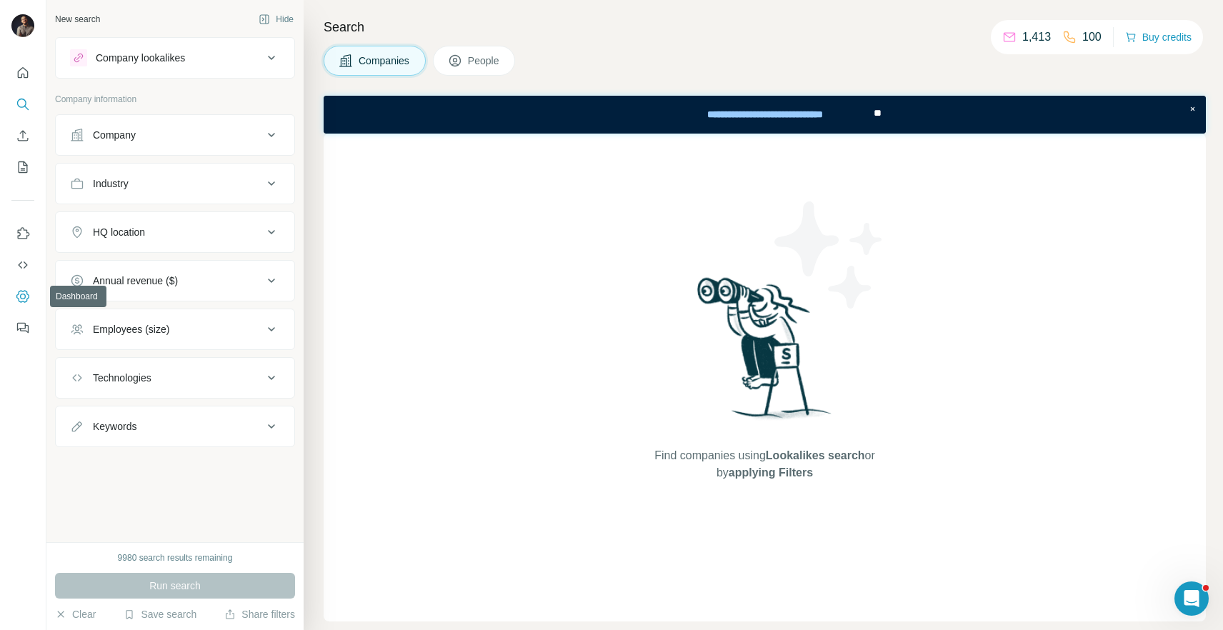
click at [23, 300] on icon "Dashboard" at bounding box center [23, 296] width 14 height 14
